Goal: Use online tool/utility: Utilize a website feature to perform a specific function

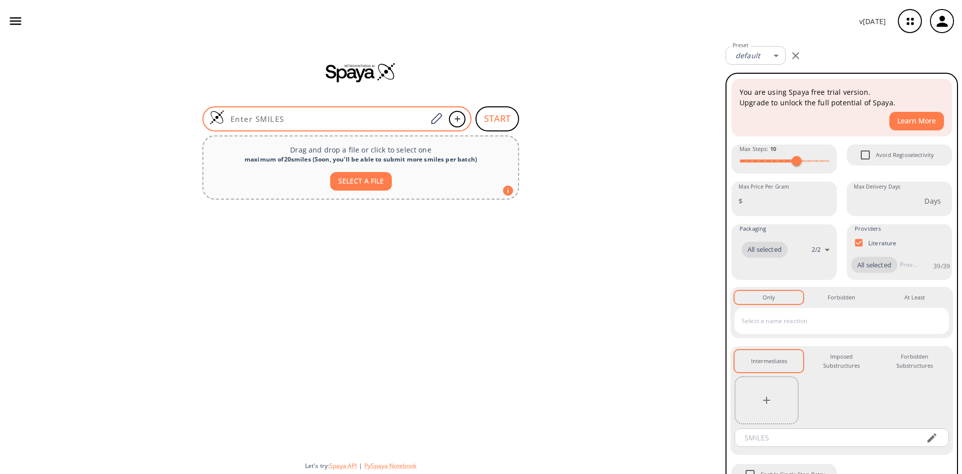
click at [324, 118] on input at bounding box center [326, 119] width 202 height 10
click at [283, 121] on input at bounding box center [326, 119] width 202 height 10
paste input "NCCCC(=O)O"
type input "NCCCC(=O)O"
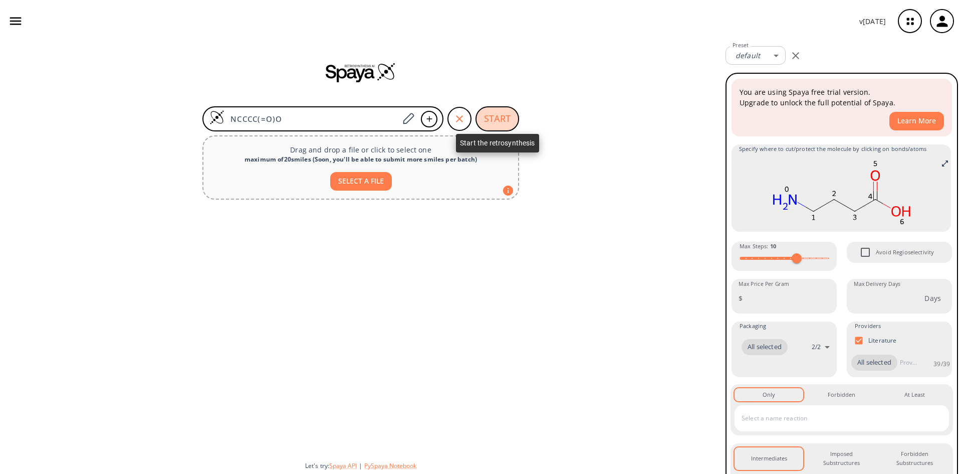
click at [486, 118] on button "START" at bounding box center [498, 118] width 44 height 25
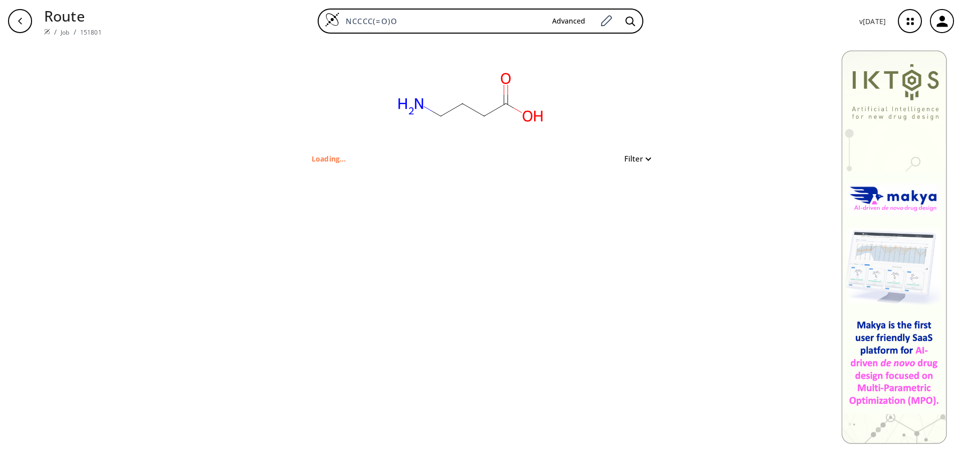
type input "C(O)(CCCN)=O"
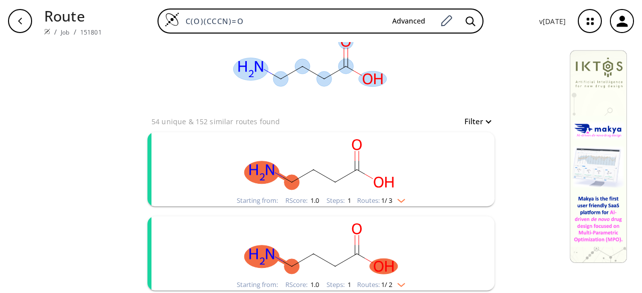
scroll to position [50, 0]
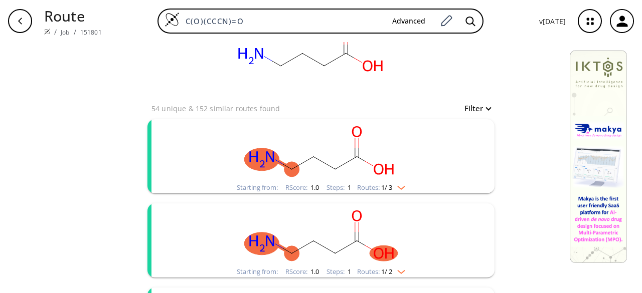
click at [486, 107] on button "Filter" at bounding box center [474, 109] width 32 height 8
click at [486, 107] on div at bounding box center [321, 146] width 642 height 293
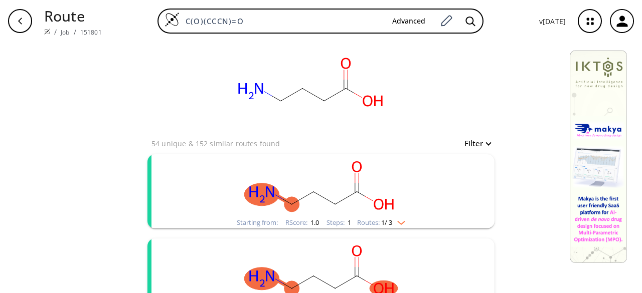
scroll to position [0, 0]
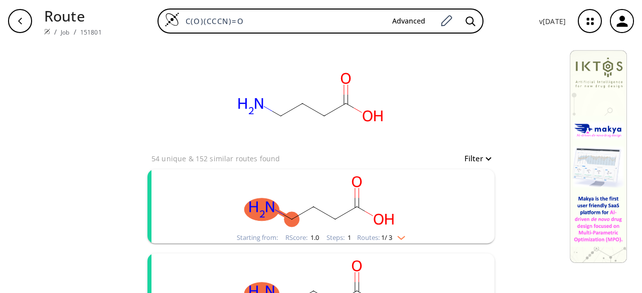
click at [592, 18] on icon "button" at bounding box center [589, 21] width 7 height 7
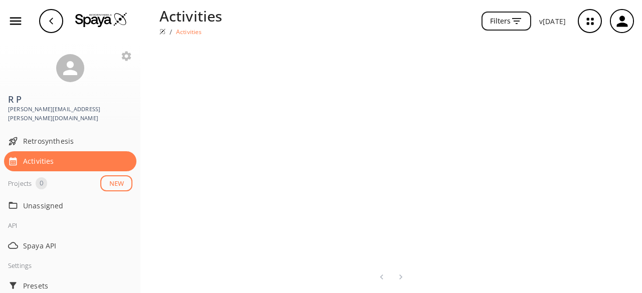
click at [621, 22] on icon "button" at bounding box center [621, 21] width 17 height 17
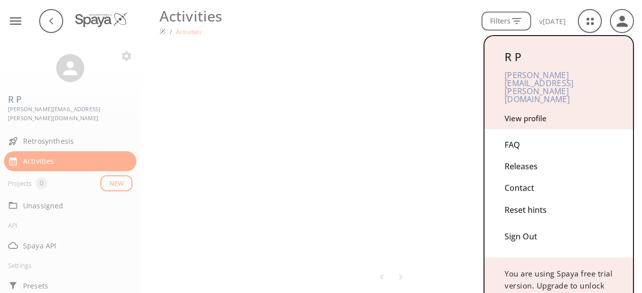
click at [344, 106] on div at bounding box center [321, 146] width 642 height 293
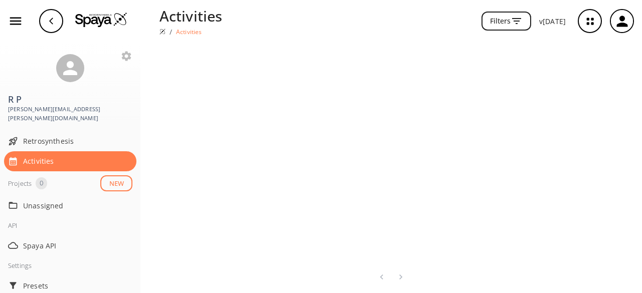
click at [47, 24] on icon "button" at bounding box center [51, 21] width 8 height 8
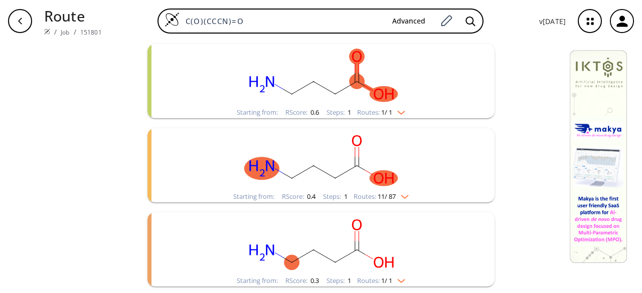
scroll to position [548, 0]
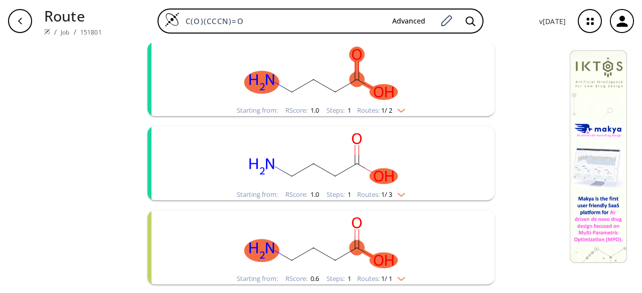
click at [402, 193] on img "clusters" at bounding box center [398, 193] width 13 height 8
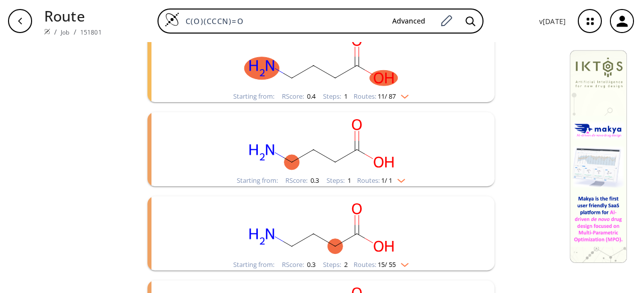
scroll to position [892, 0]
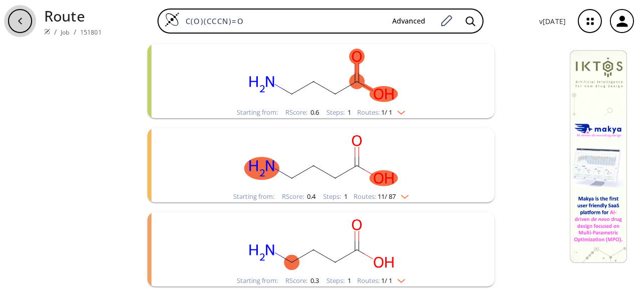
click at [23, 18] on icon "button" at bounding box center [20, 21] width 8 height 8
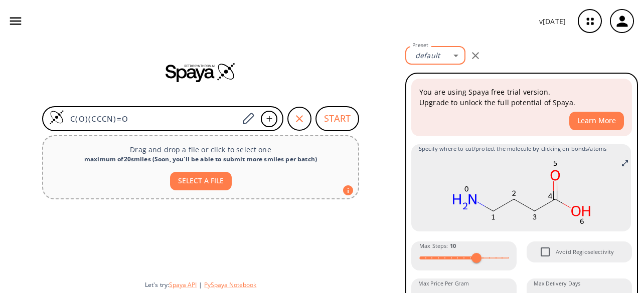
click at [460, 57] on body "v [DATE] R P [EMAIL_ADDRESS][PERSON_NAME][DOMAIN_NAME] Retrosynthesis Activitie…" at bounding box center [321, 146] width 642 height 293
click at [445, 94] on link "Manage Presets" at bounding box center [438, 93] width 54 height 16
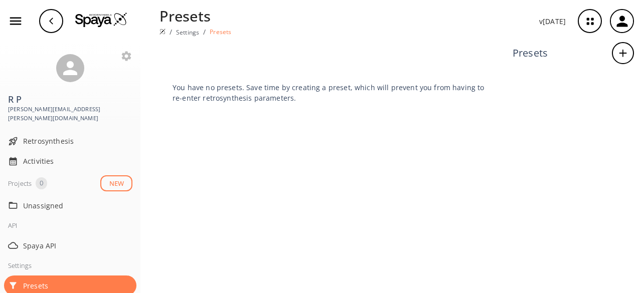
click at [589, 19] on icon "button" at bounding box center [589, 21] width 27 height 27
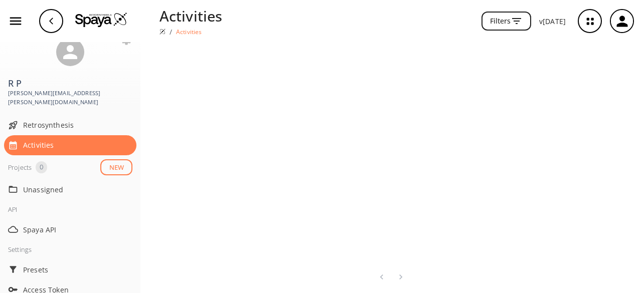
scroll to position [21, 0]
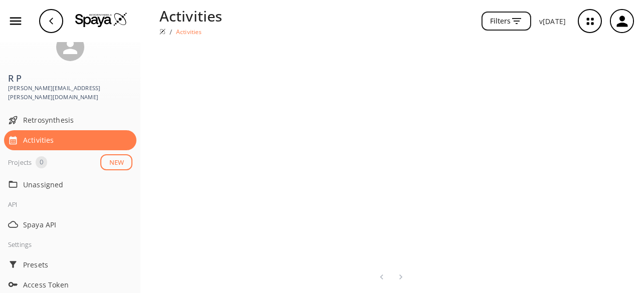
click at [16, 24] on icon "button" at bounding box center [16, 22] width 12 height 8
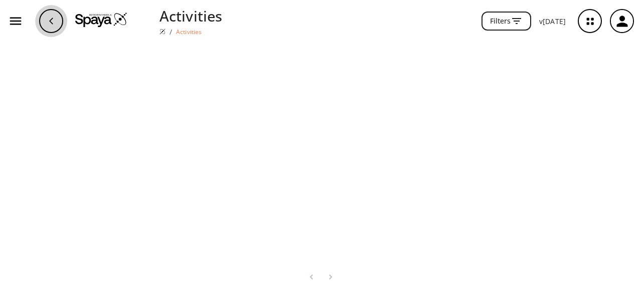
click at [51, 23] on icon "button" at bounding box center [51, 21] width 8 height 8
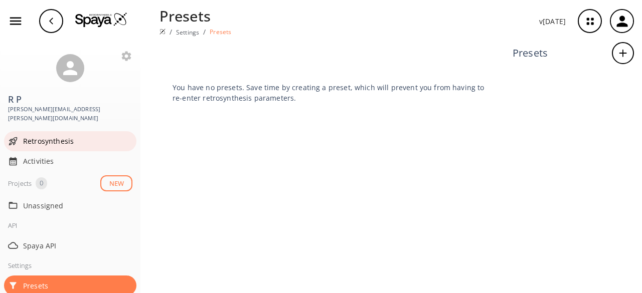
click at [52, 136] on span "Retrosynthesis" at bounding box center [77, 141] width 109 height 11
